Goal: Information Seeking & Learning: Compare options

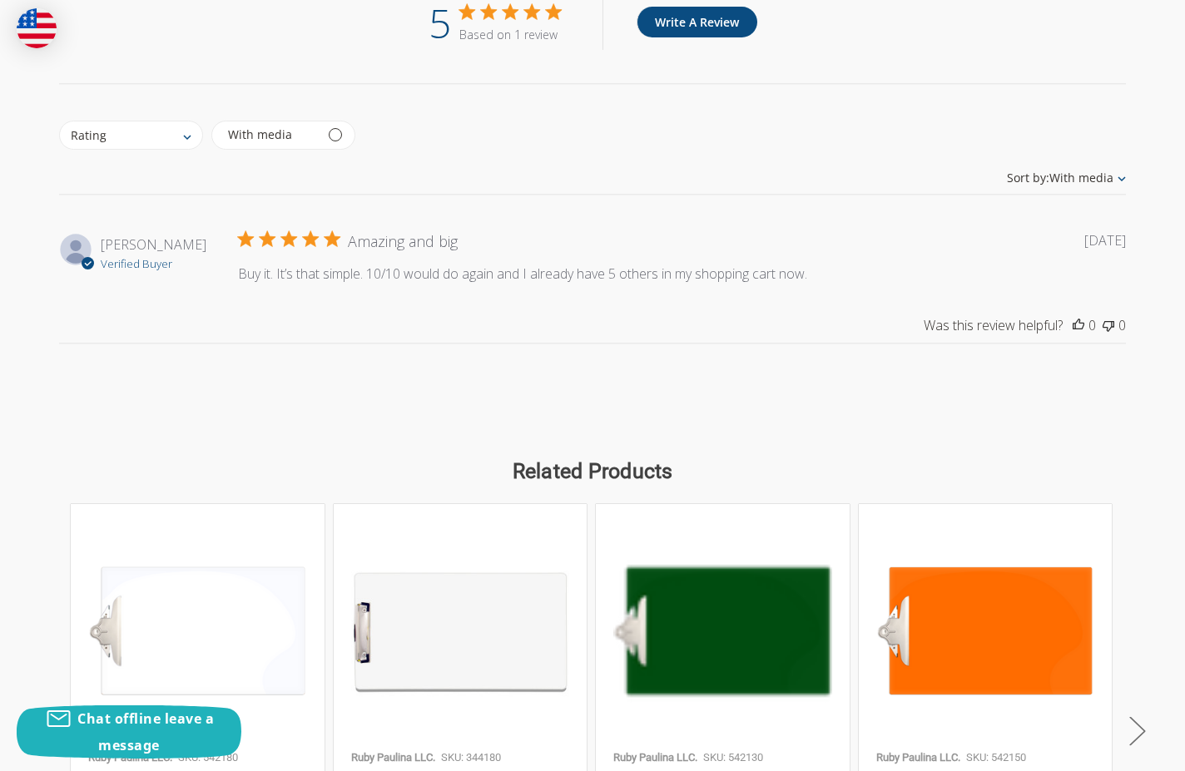
scroll to position [2314, 0]
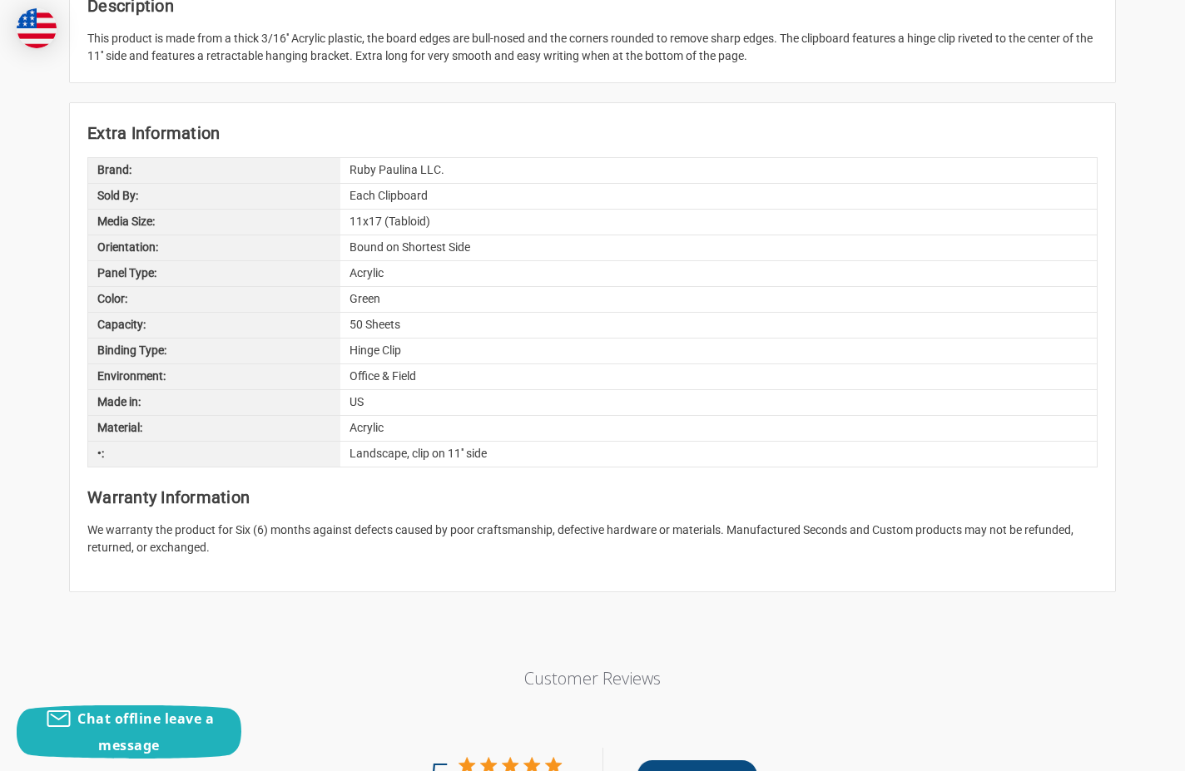
scroll to position [1543, 0]
